Goal: Task Accomplishment & Management: Manage account settings

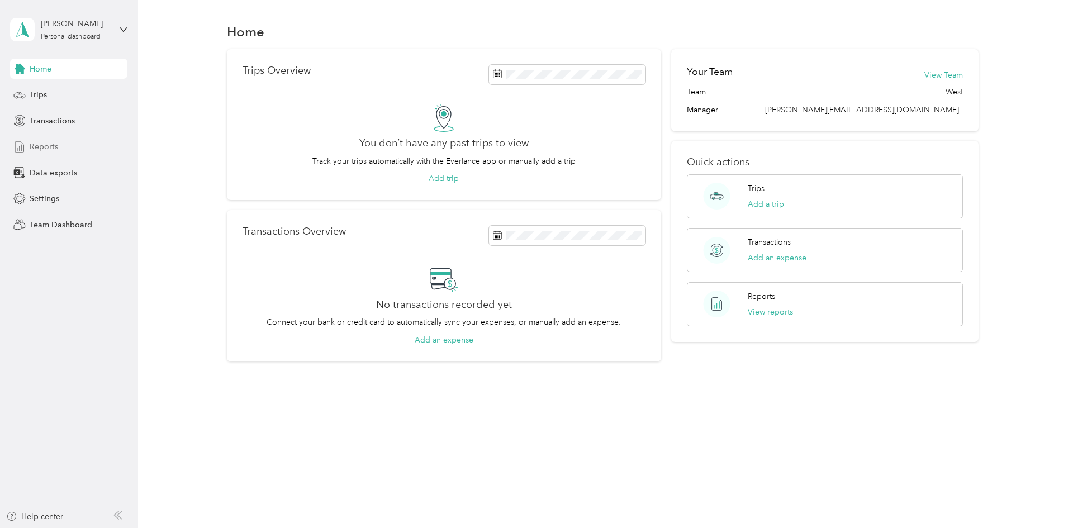
click at [51, 150] on span "Reports" at bounding box center [44, 147] width 28 height 12
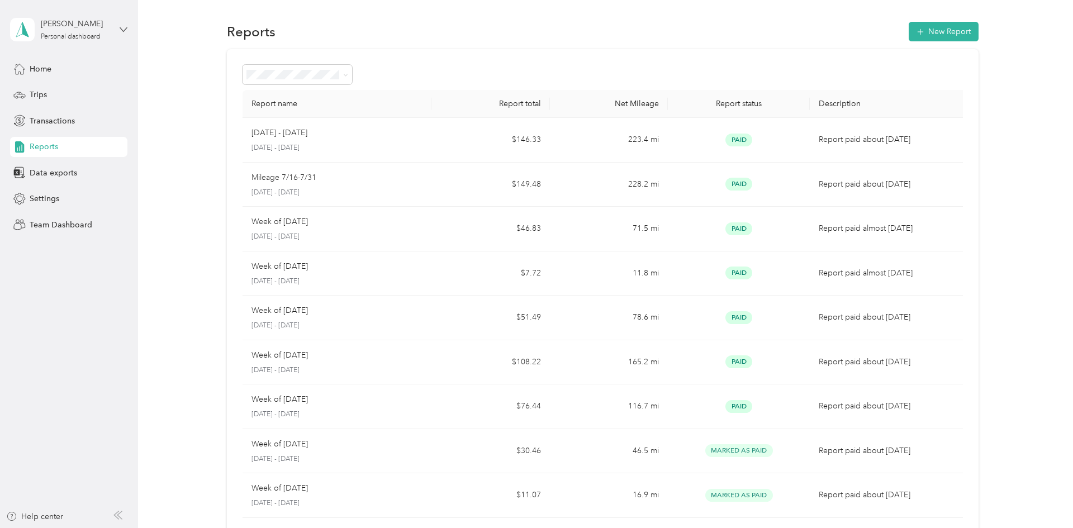
click at [123, 26] on icon at bounding box center [124, 30] width 8 height 8
click at [86, 92] on div "Team dashboard" at bounding box center [159, 88] width 283 height 20
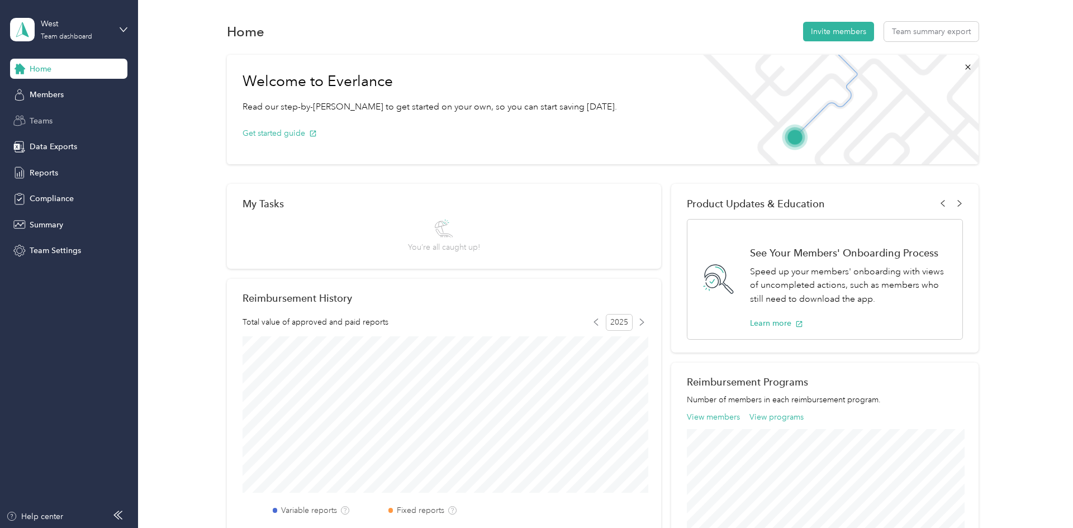
click at [45, 120] on span "Teams" at bounding box center [41, 121] width 23 height 12
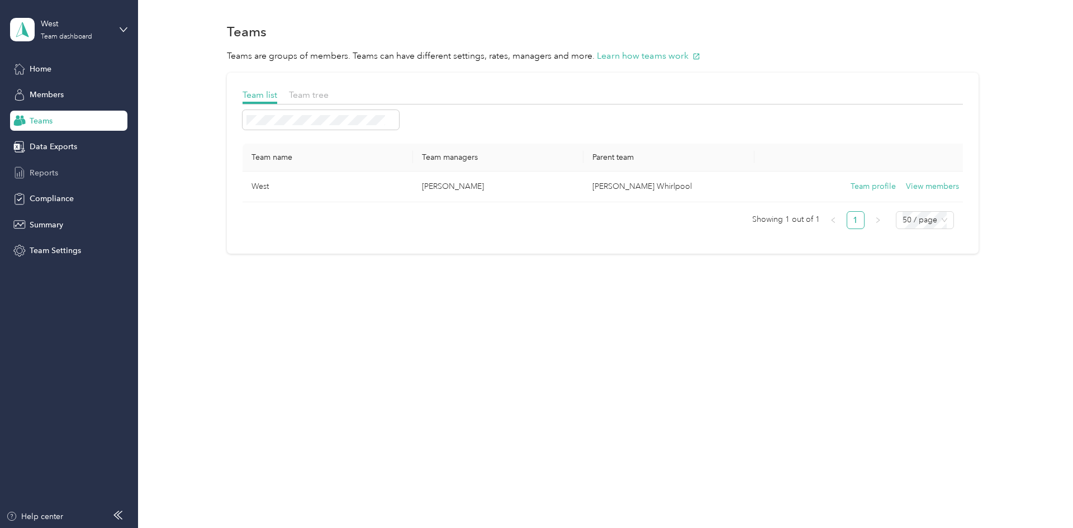
click at [53, 170] on span "Reports" at bounding box center [44, 173] width 28 height 12
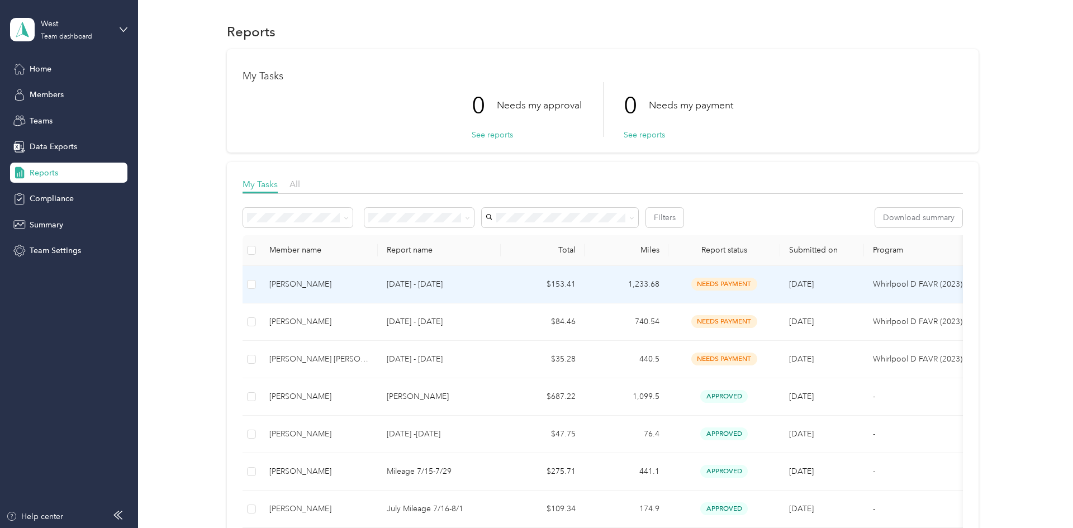
click at [422, 284] on p "[DATE] - [DATE]" at bounding box center [439, 284] width 105 height 12
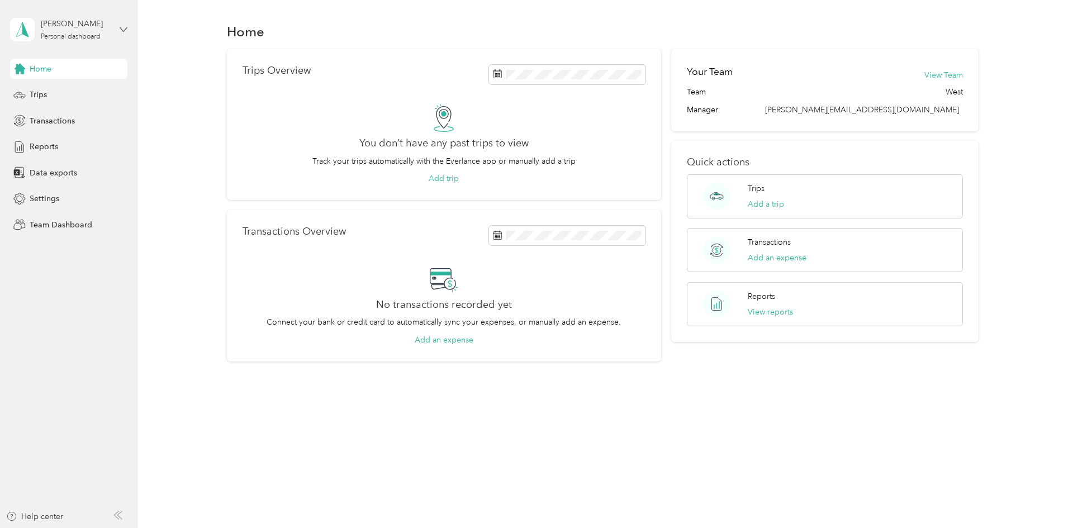
click at [122, 26] on icon at bounding box center [124, 30] width 8 height 8
click at [63, 90] on div "Team dashboard" at bounding box center [50, 90] width 60 height 12
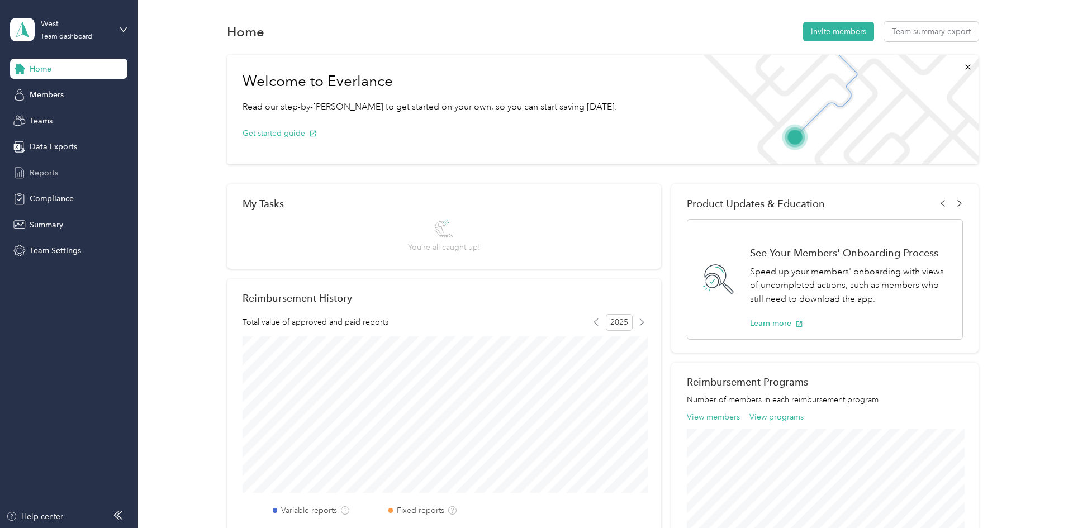
click at [53, 172] on span "Reports" at bounding box center [44, 173] width 28 height 12
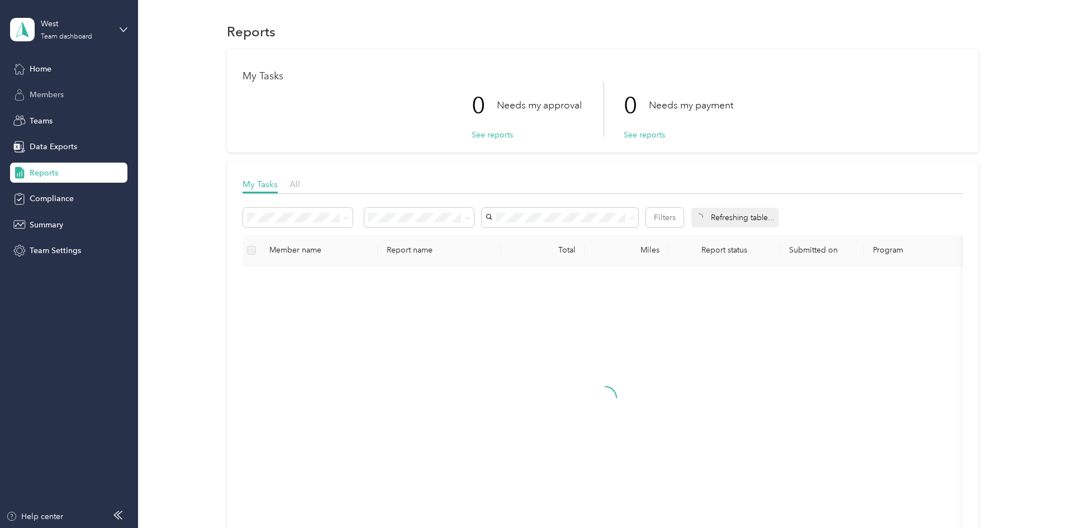
click at [51, 97] on span "Members" at bounding box center [47, 95] width 34 height 12
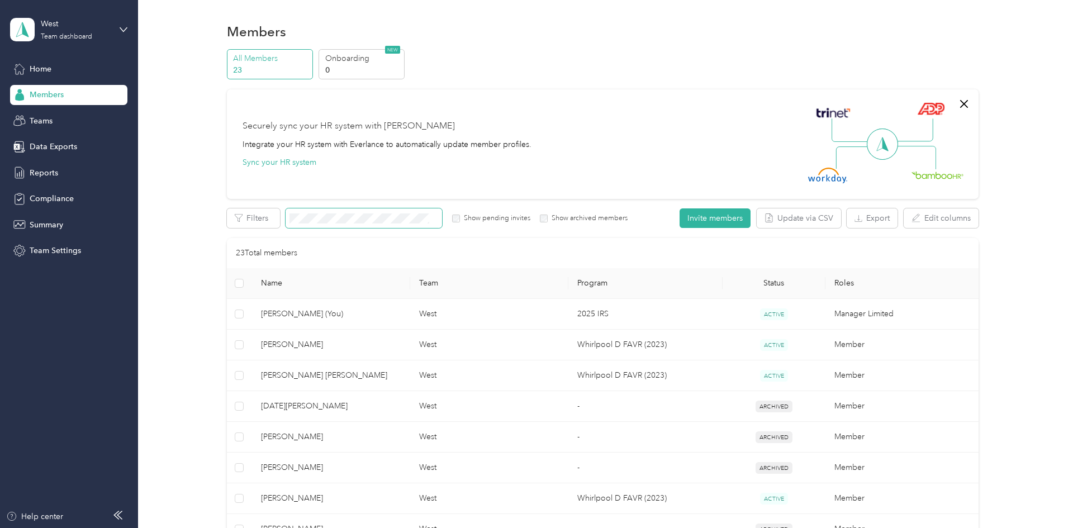
click at [324, 210] on span at bounding box center [364, 218] width 156 height 20
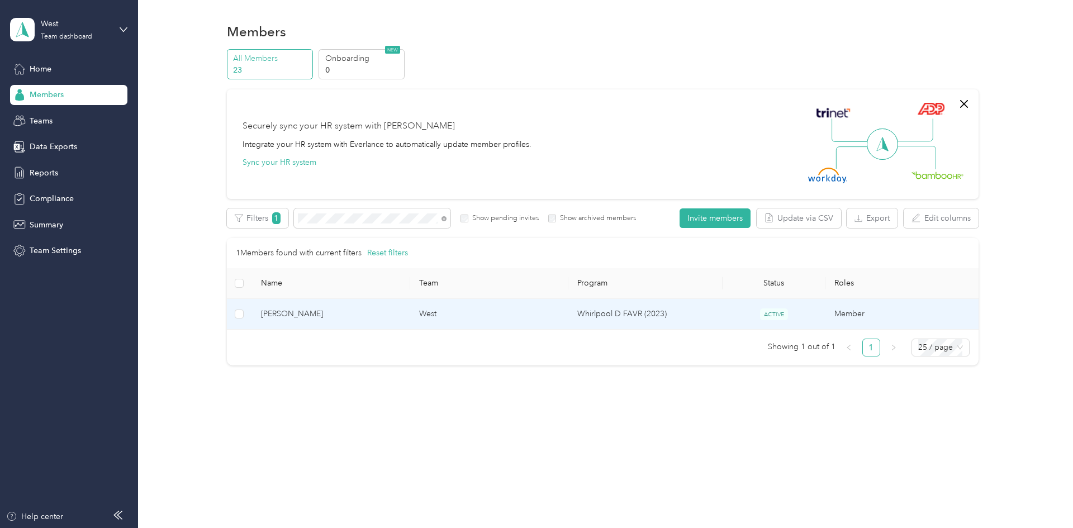
click at [316, 313] on span "[PERSON_NAME]" at bounding box center [331, 314] width 140 height 12
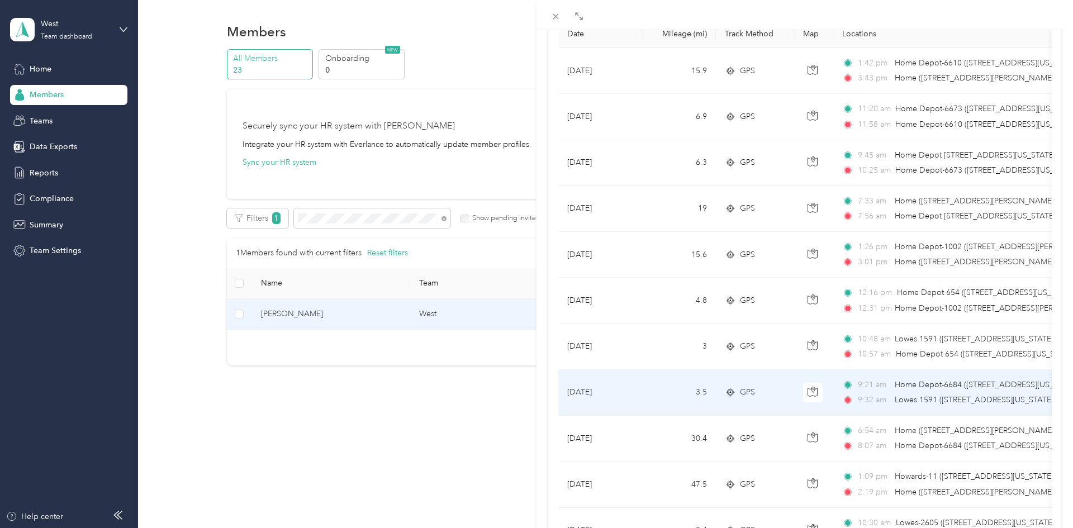
scroll to position [136, 0]
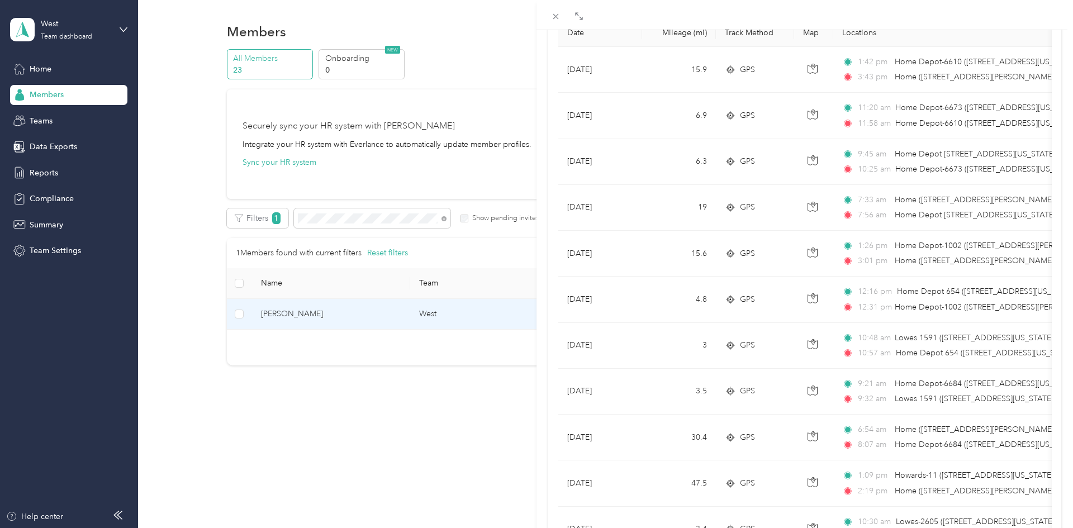
click at [310, 217] on div "Razmik Novshadyan Trips Expenses Reports Member info Program Commute Rates Work…" at bounding box center [536, 264] width 1073 height 528
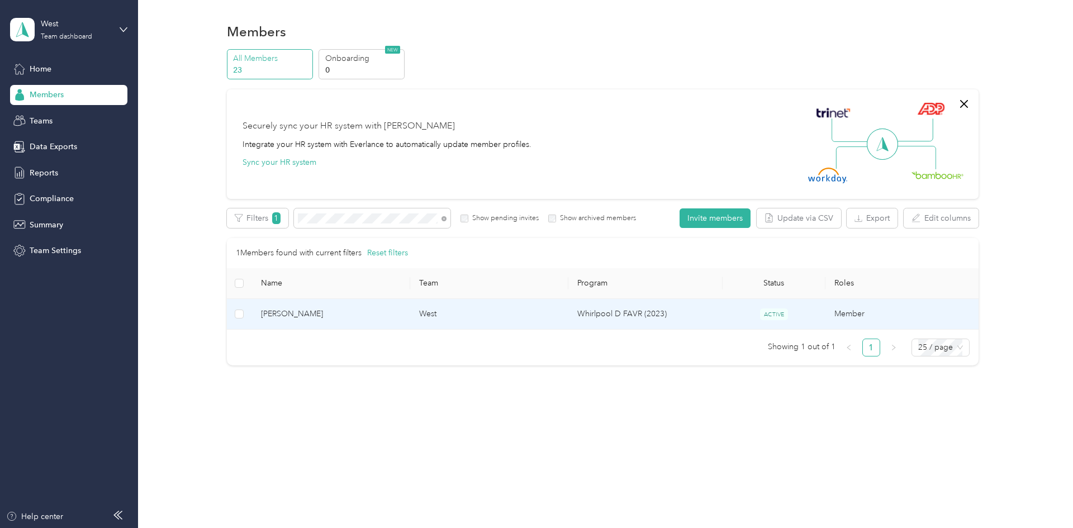
scroll to position [17, 0]
click at [312, 314] on span "[PERSON_NAME]" at bounding box center [331, 314] width 140 height 12
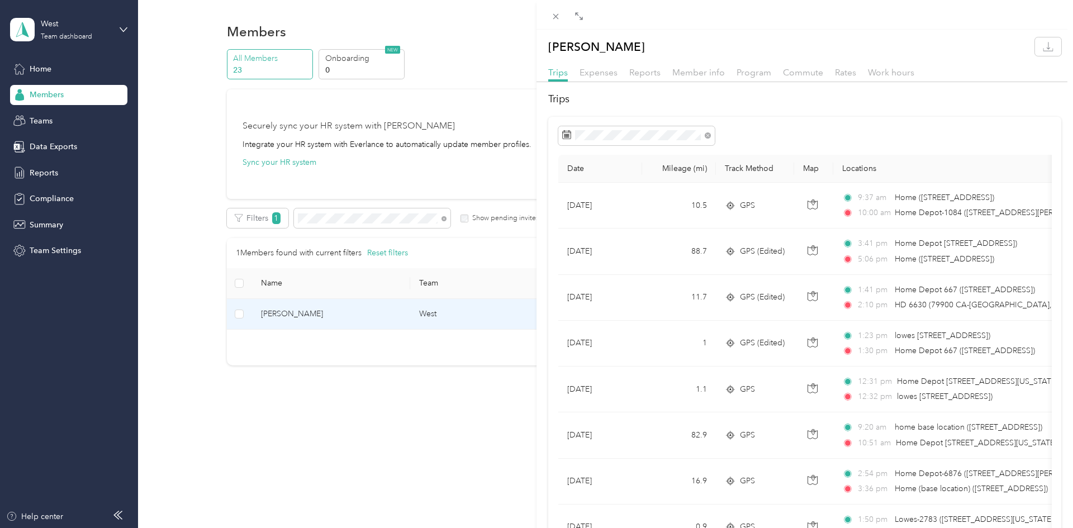
click at [330, 219] on div "Brandi E. Cavazos Trips Expenses Reports Member info Program Commute Rates Work…" at bounding box center [536, 264] width 1073 height 528
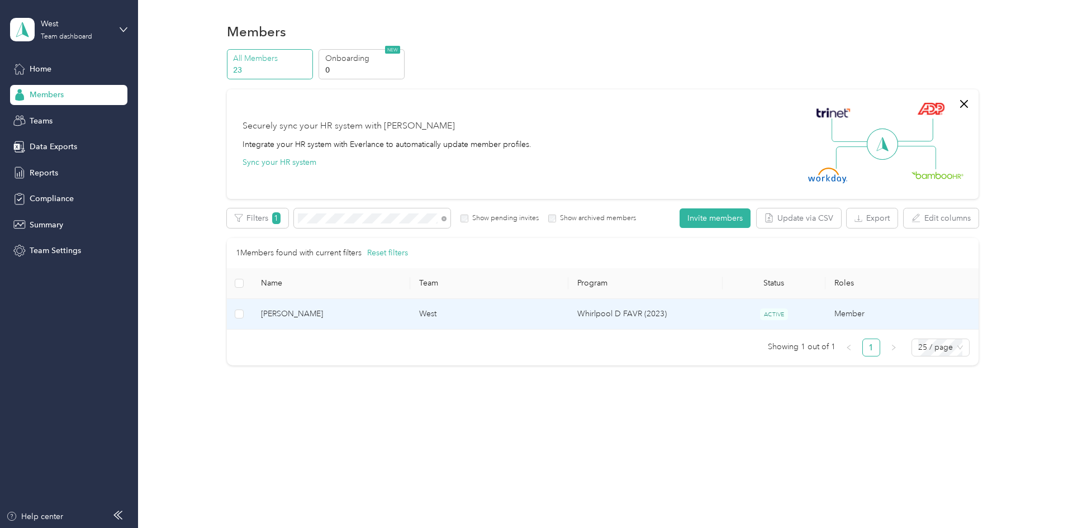
click at [310, 317] on span "[PERSON_NAME]" at bounding box center [331, 314] width 140 height 12
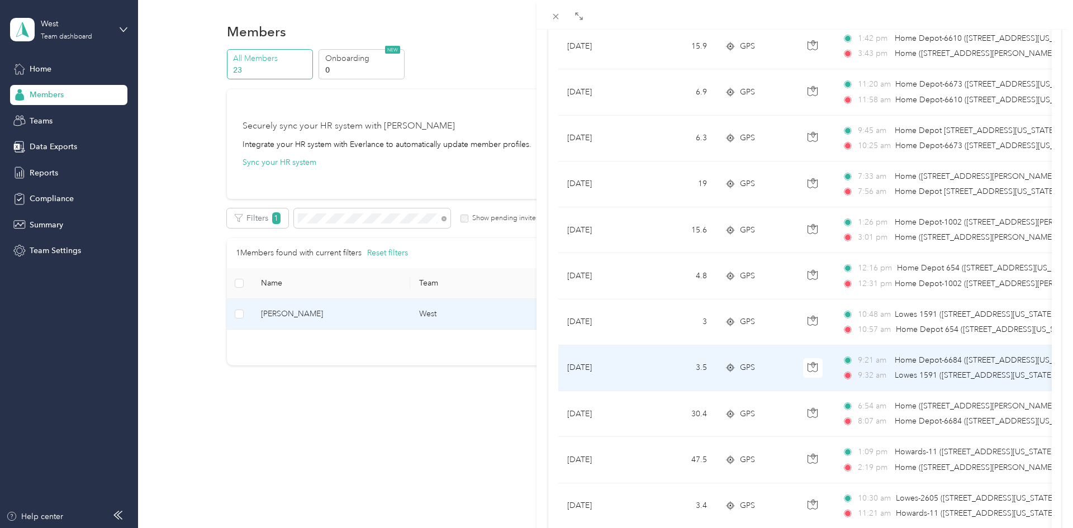
scroll to position [163, 0]
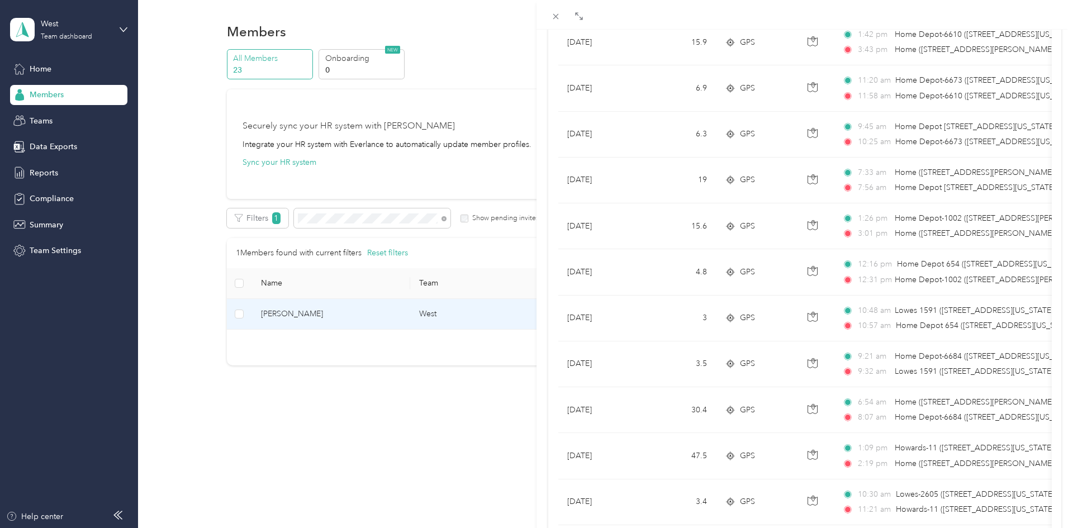
click at [315, 216] on div "Razmik Novshadyan Trips Expenses Reports Member info Program Commute Rates Work…" at bounding box center [536, 264] width 1073 height 528
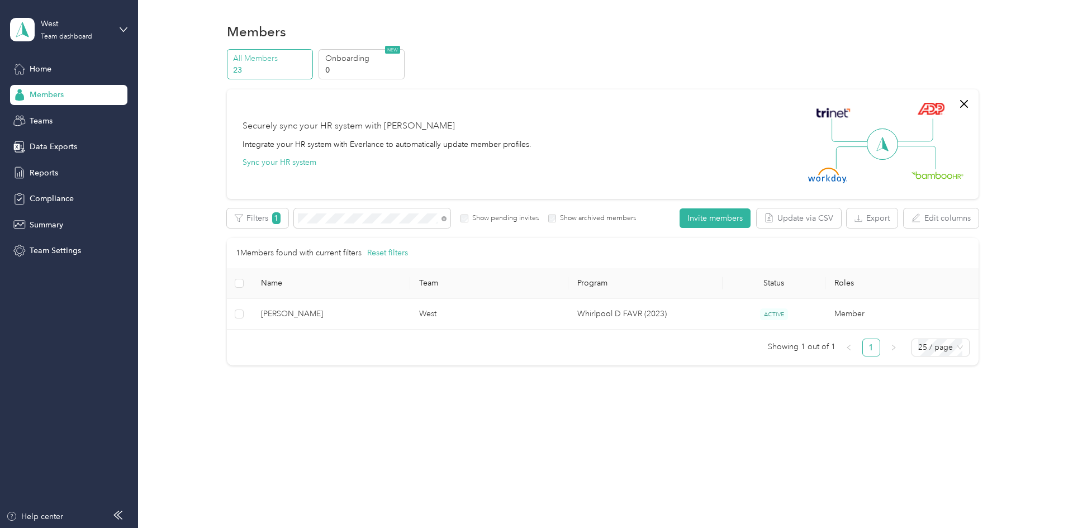
scroll to position [17, 0]
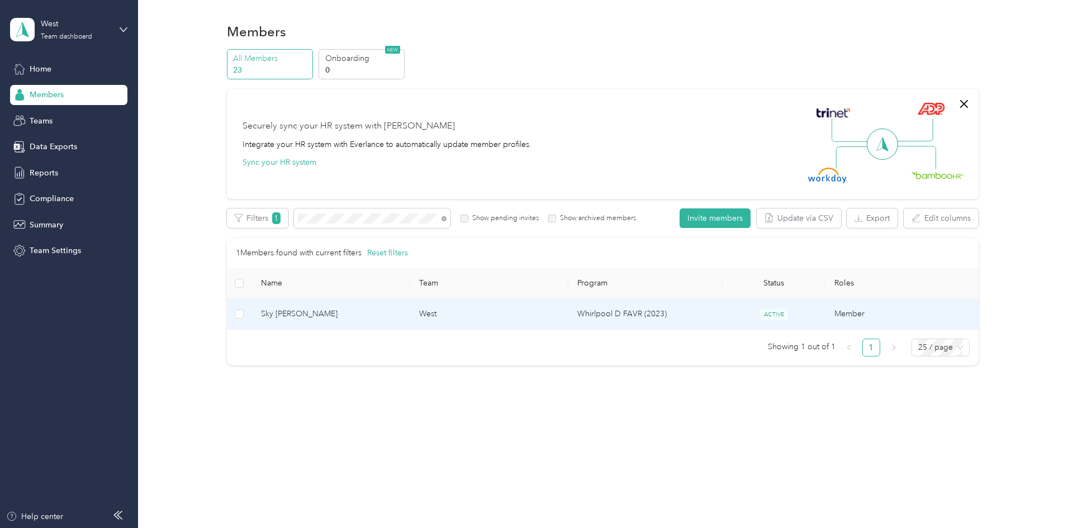
click at [294, 314] on span "Sky A. Cole" at bounding box center [331, 314] width 140 height 12
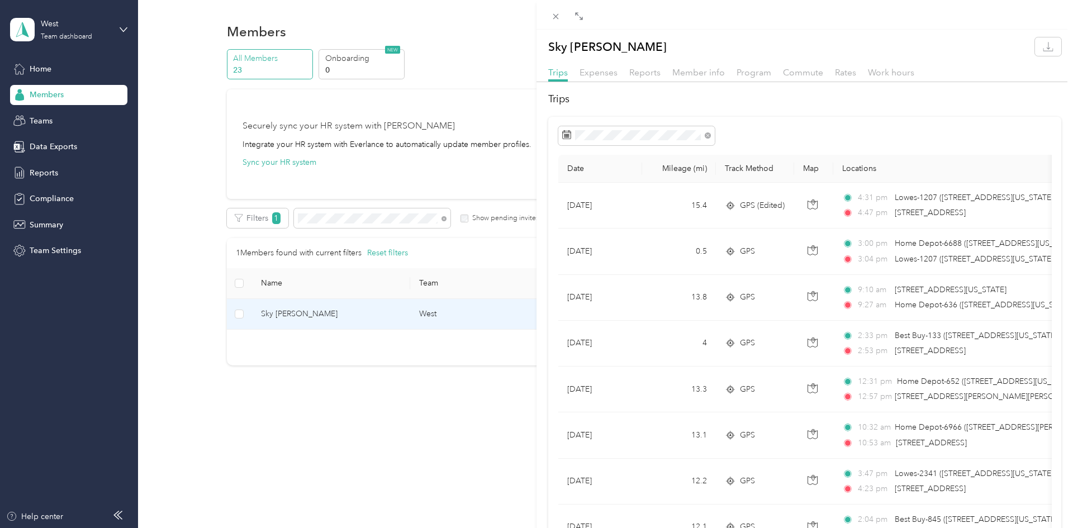
click at [308, 217] on div "Sky A. Cole Trips Expenses Reports Member info Program Commute Rates Work hours…" at bounding box center [536, 264] width 1073 height 528
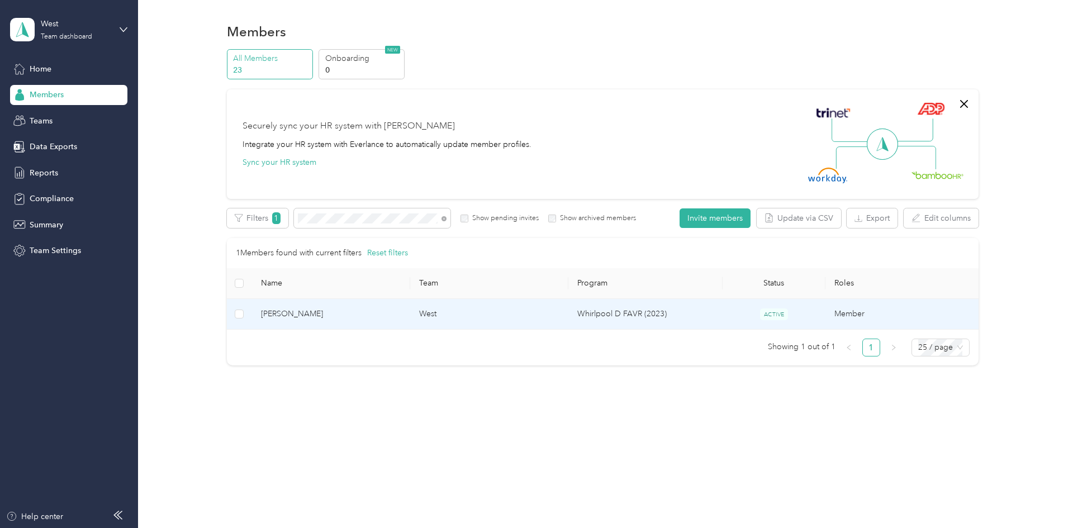
click at [299, 313] on span "[PERSON_NAME]" at bounding box center [331, 314] width 140 height 12
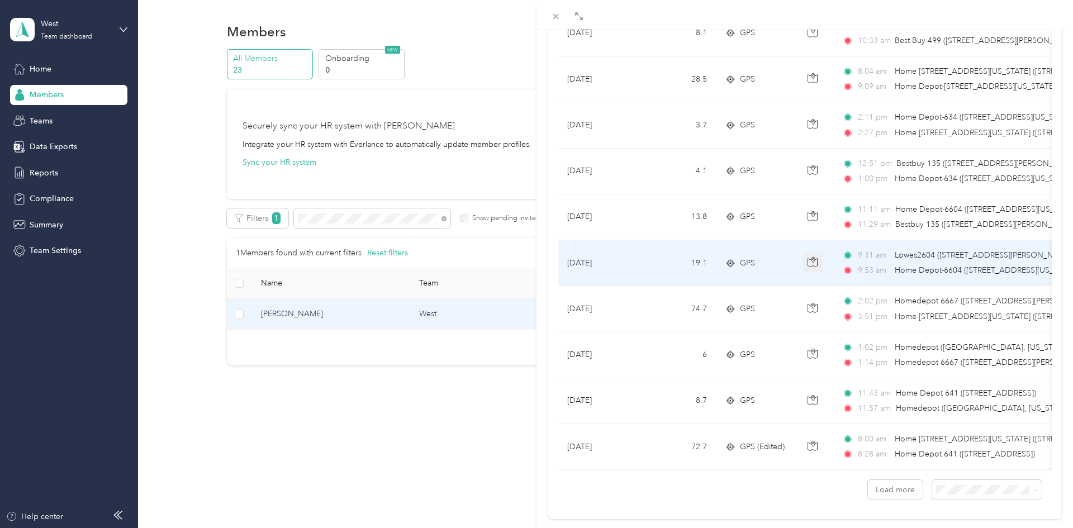
scroll to position [882, 0]
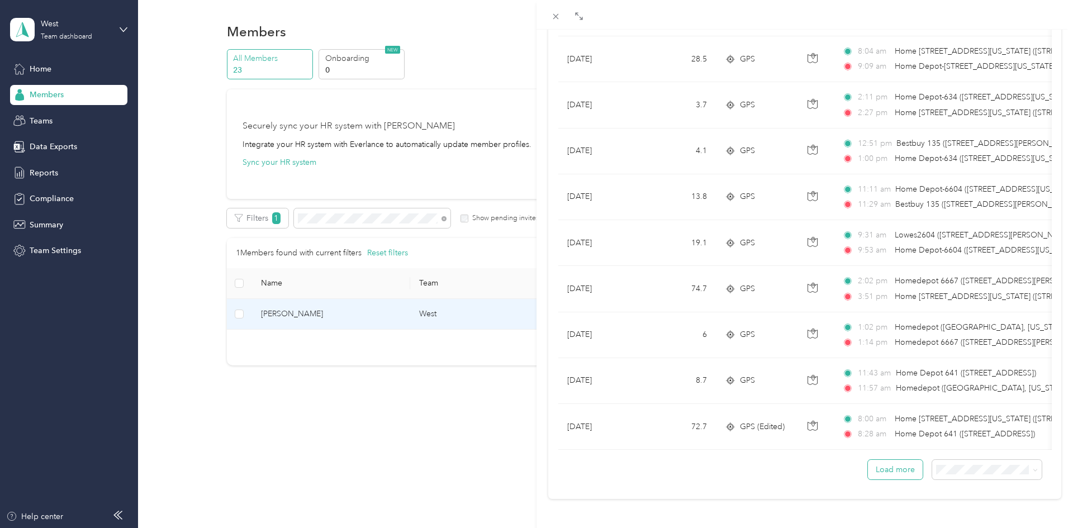
click at [902, 468] on button "Load more" at bounding box center [895, 470] width 55 height 20
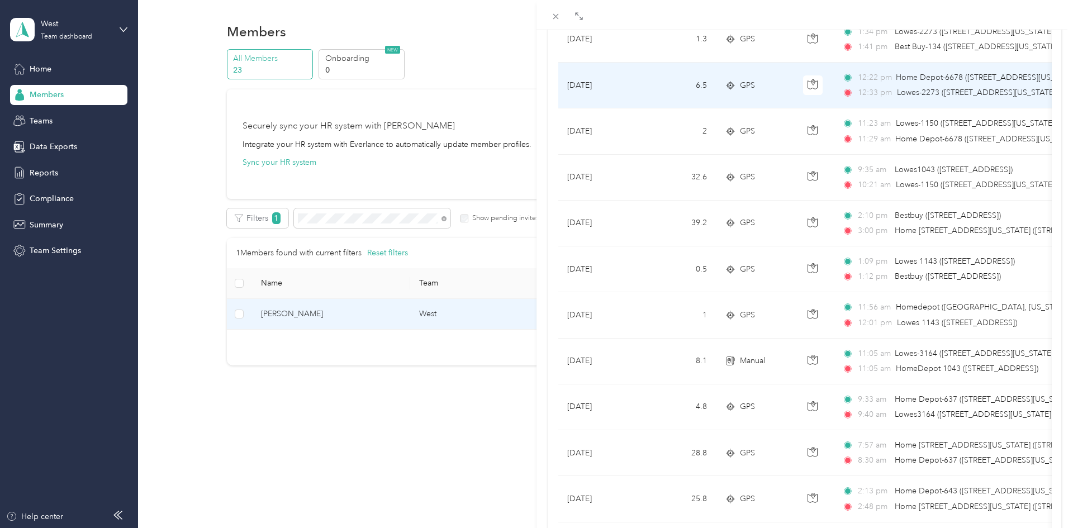
scroll to position [2030, 0]
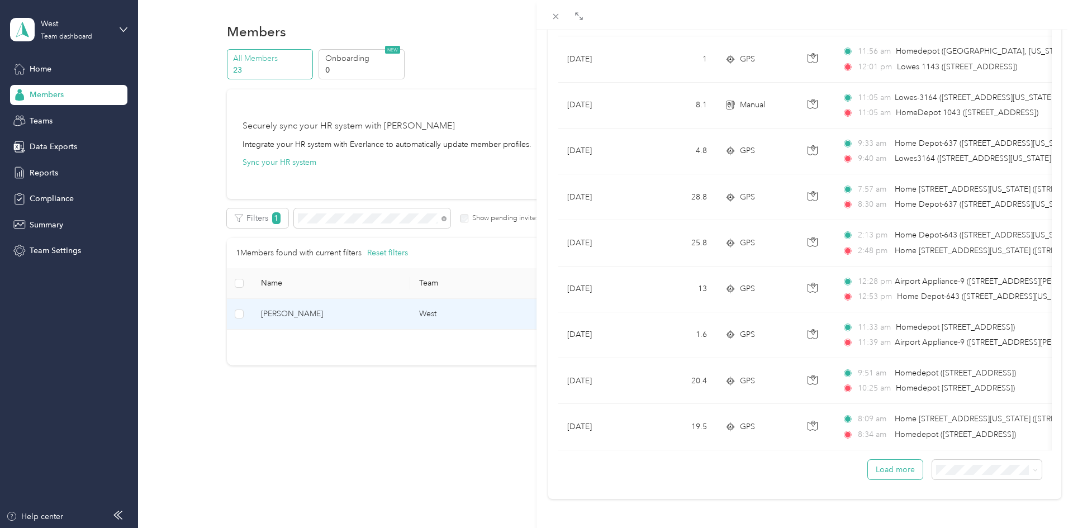
click at [897, 472] on button "Load more" at bounding box center [895, 470] width 55 height 20
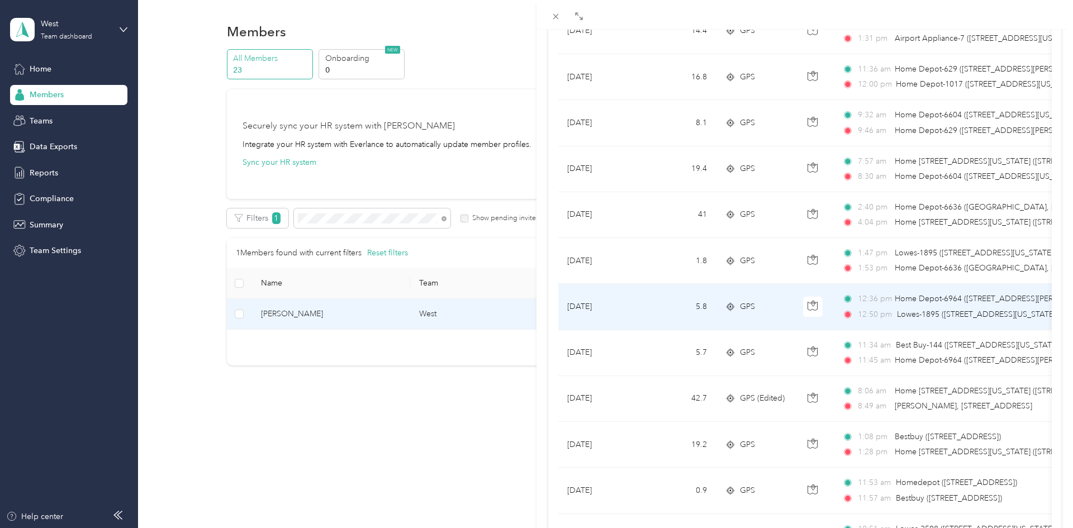
scroll to position [2519, 0]
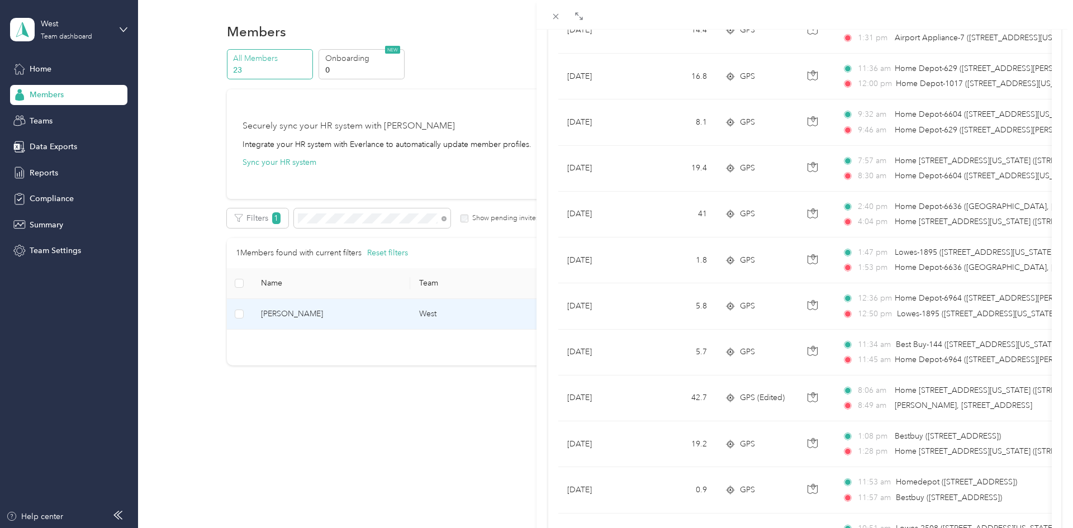
click at [52, 172] on div "Karen L. Walters Trips Expenses Reports Member info Program Commute Rates Work …" at bounding box center [536, 264] width 1073 height 528
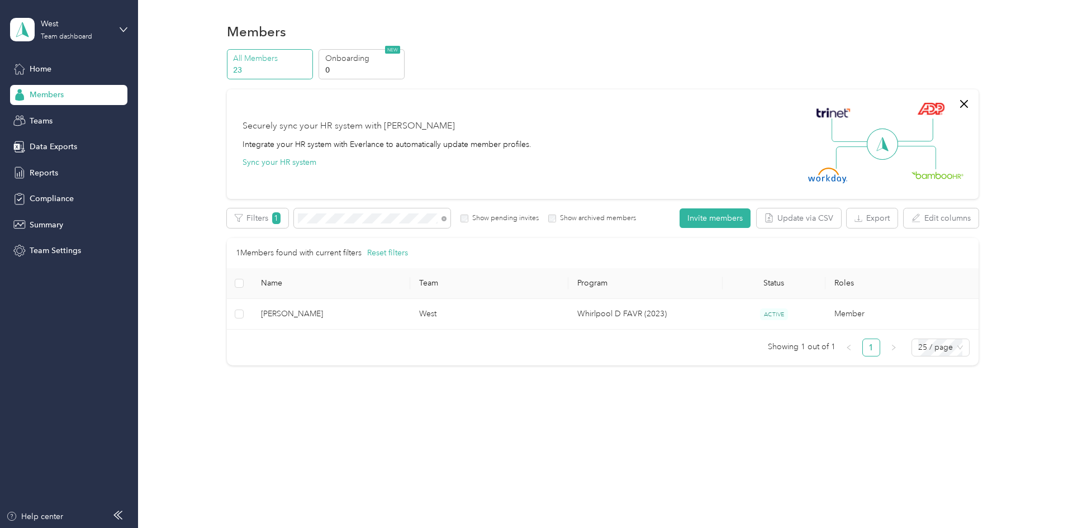
scroll to position [17, 0]
click at [42, 172] on span "Reports" at bounding box center [44, 173] width 28 height 12
